Goal: Task Accomplishment & Management: Manage account settings

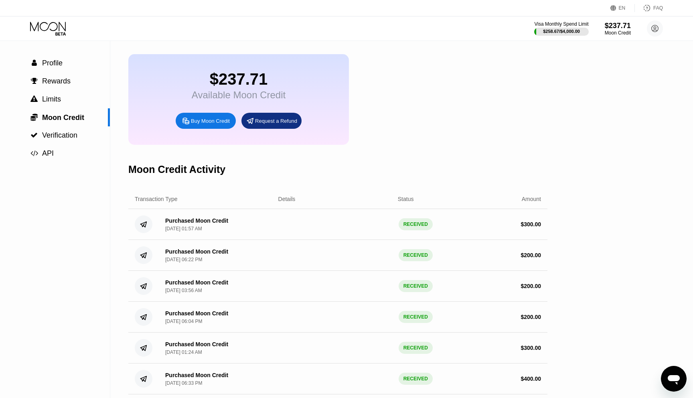
scroll to position [27, 0]
click at [61, 64] on span "Profile" at bounding box center [52, 62] width 20 height 8
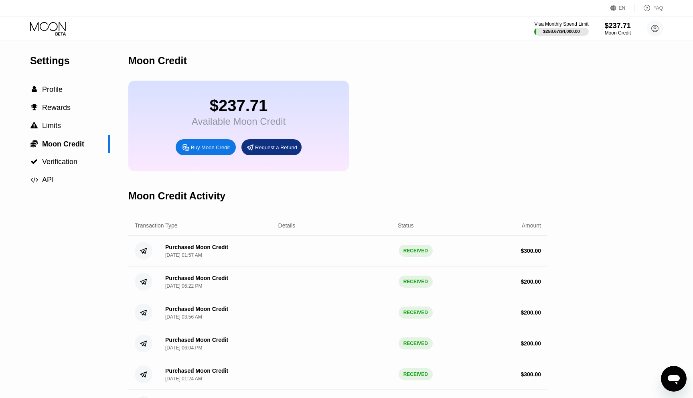
click at [260, 106] on div "$237.71" at bounding box center [239, 106] width 94 height 18
click at [551, 28] on div at bounding box center [561, 32] width 55 height 8
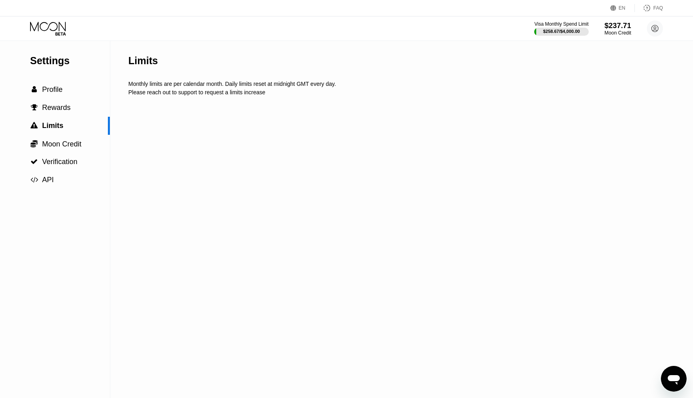
click at [605, 28] on div "$237.71" at bounding box center [618, 25] width 27 height 8
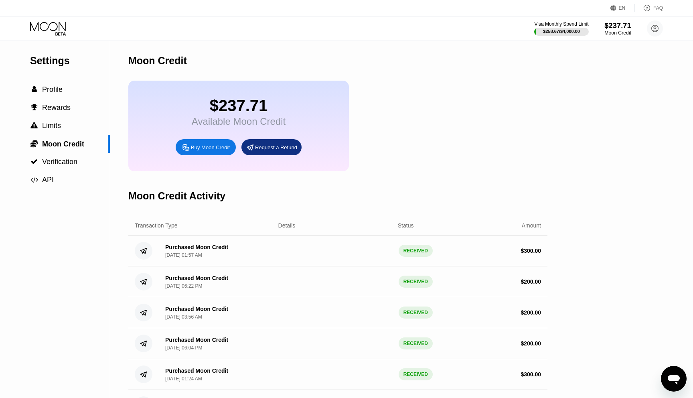
click at [605, 28] on div "$237.71" at bounding box center [618, 25] width 27 height 8
click at [654, 26] on circle at bounding box center [655, 28] width 16 height 16
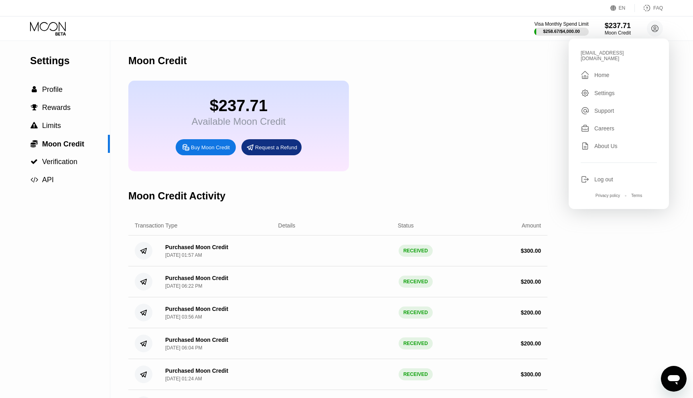
click at [615, 70] on div " Home" at bounding box center [619, 75] width 76 height 10
